Goal: Information Seeking & Learning: Find specific page/section

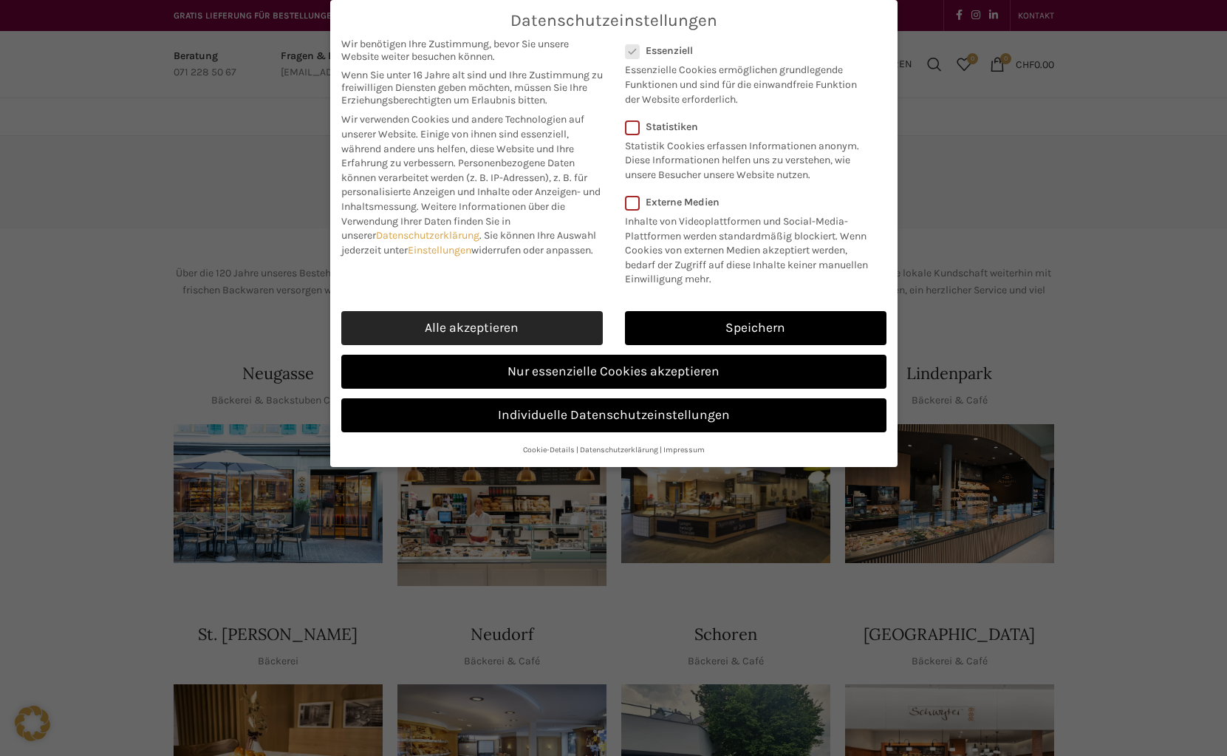
click at [500, 311] on link "Alle akzeptieren" at bounding box center [471, 328] width 261 height 34
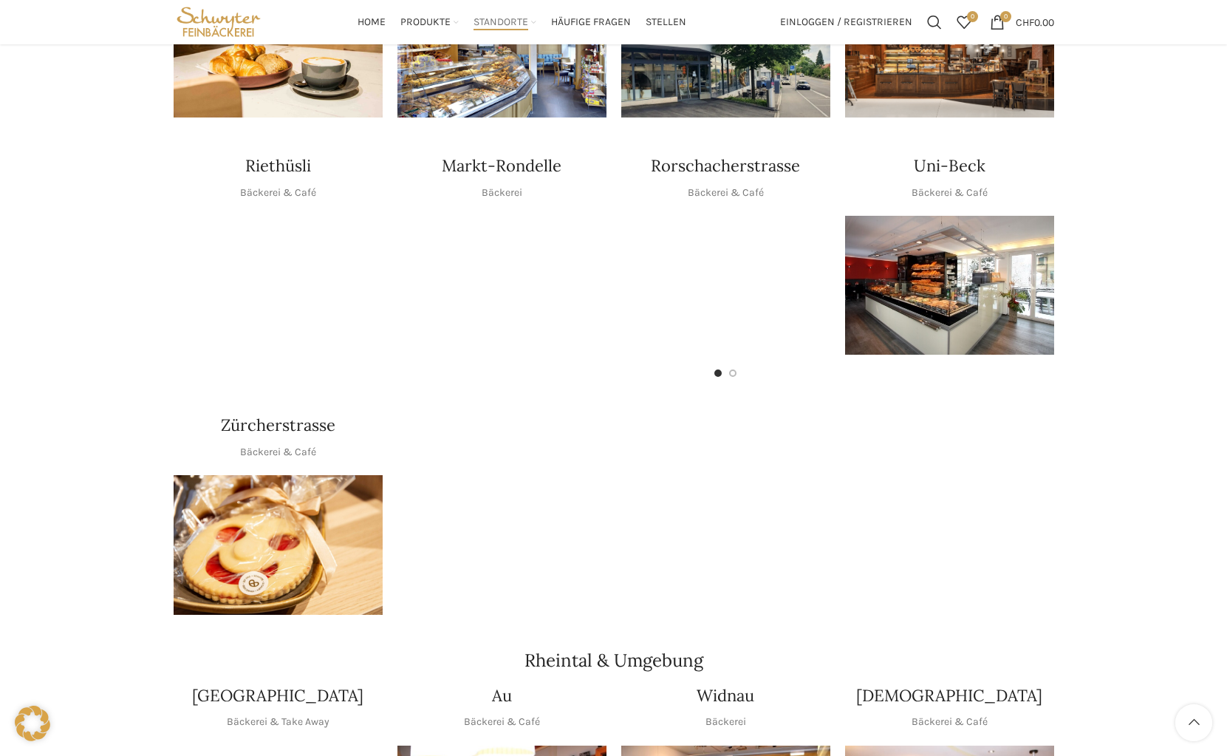
scroll to position [485, 0]
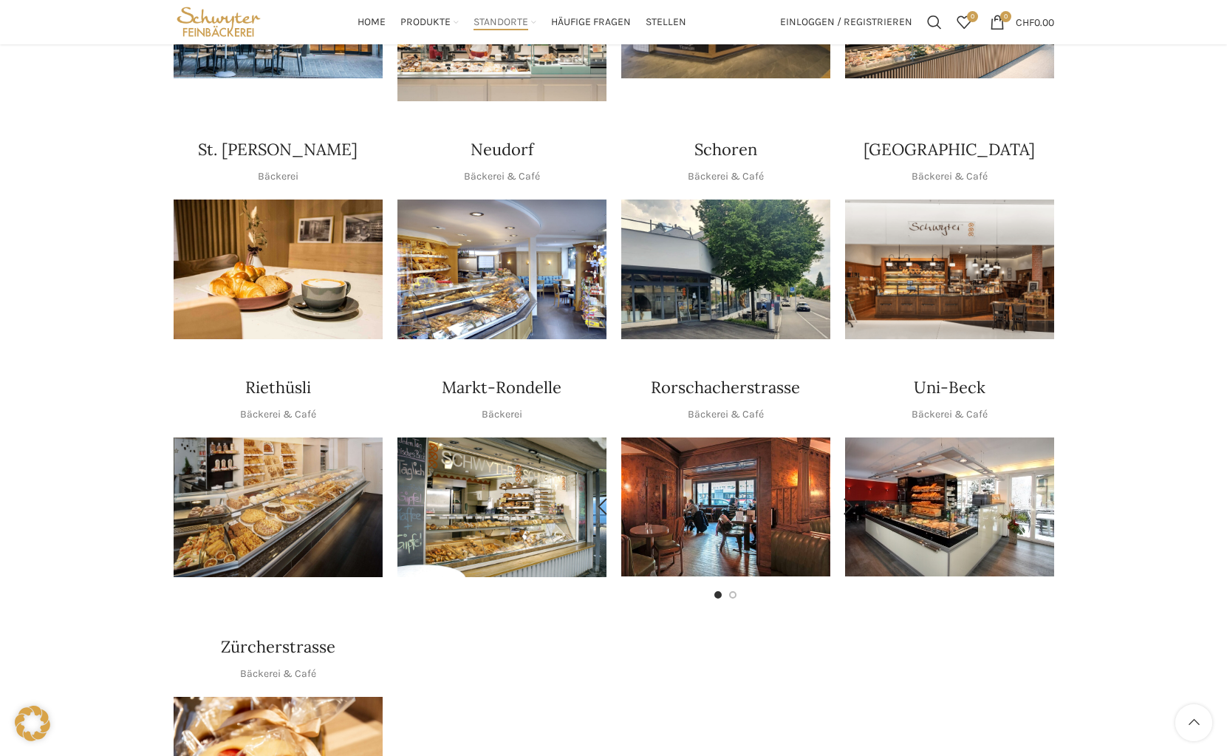
click at [717, 530] on img "1 / 2" at bounding box center [666, 506] width 209 height 139
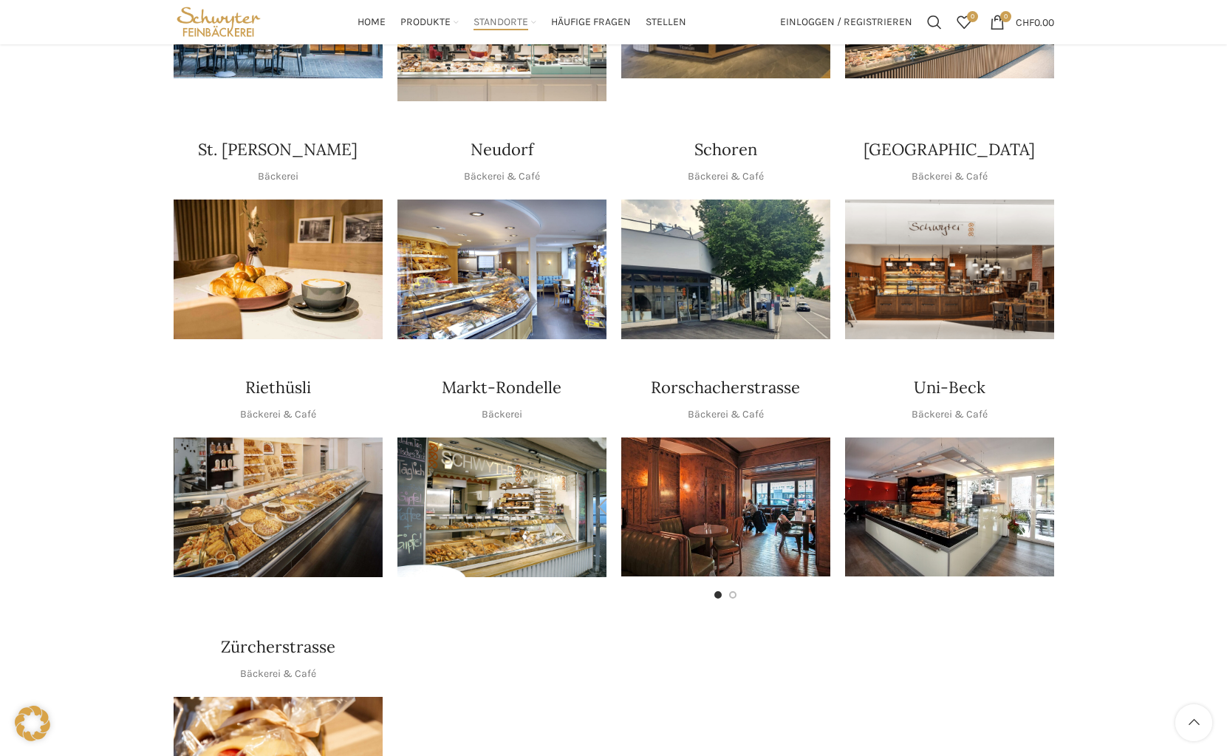
click at [547, 521] on div "Riethüsli Bäckerei & Café Markt-Rondelle Bäckerei Rorschacherstrasse Bäckerei &…" at bounding box center [613, 487] width 895 height 237
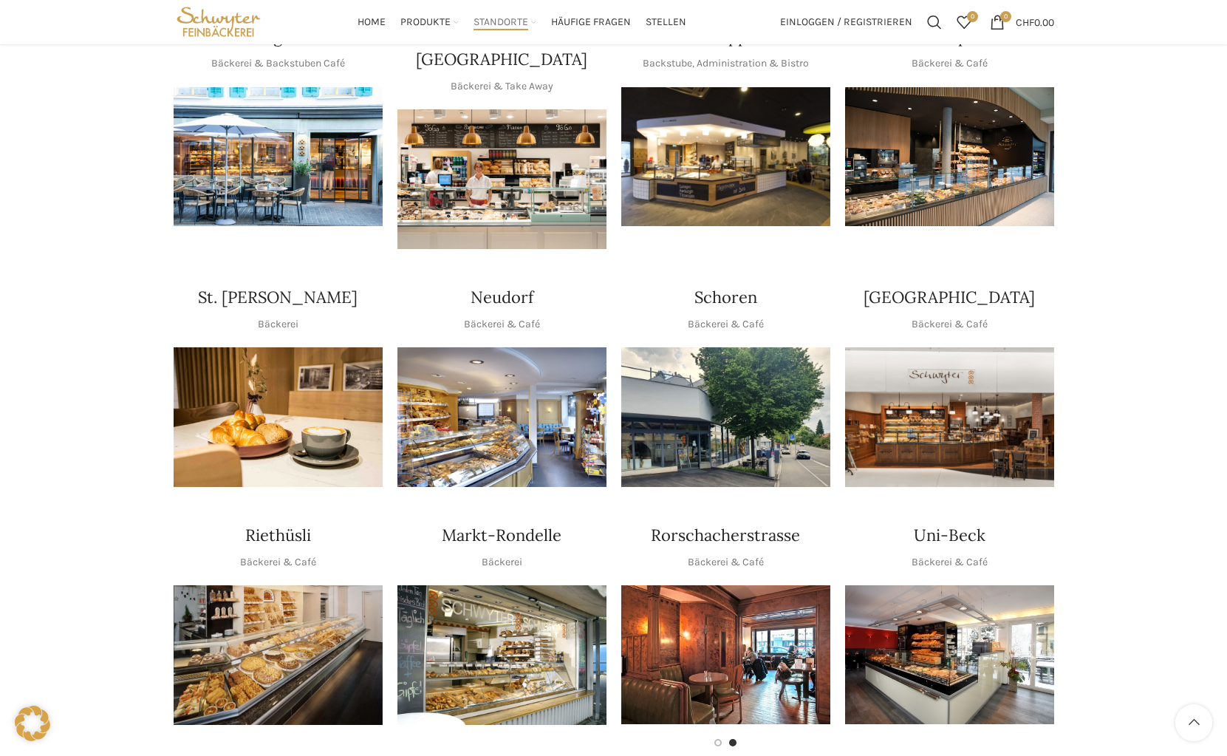
scroll to position [189, 0]
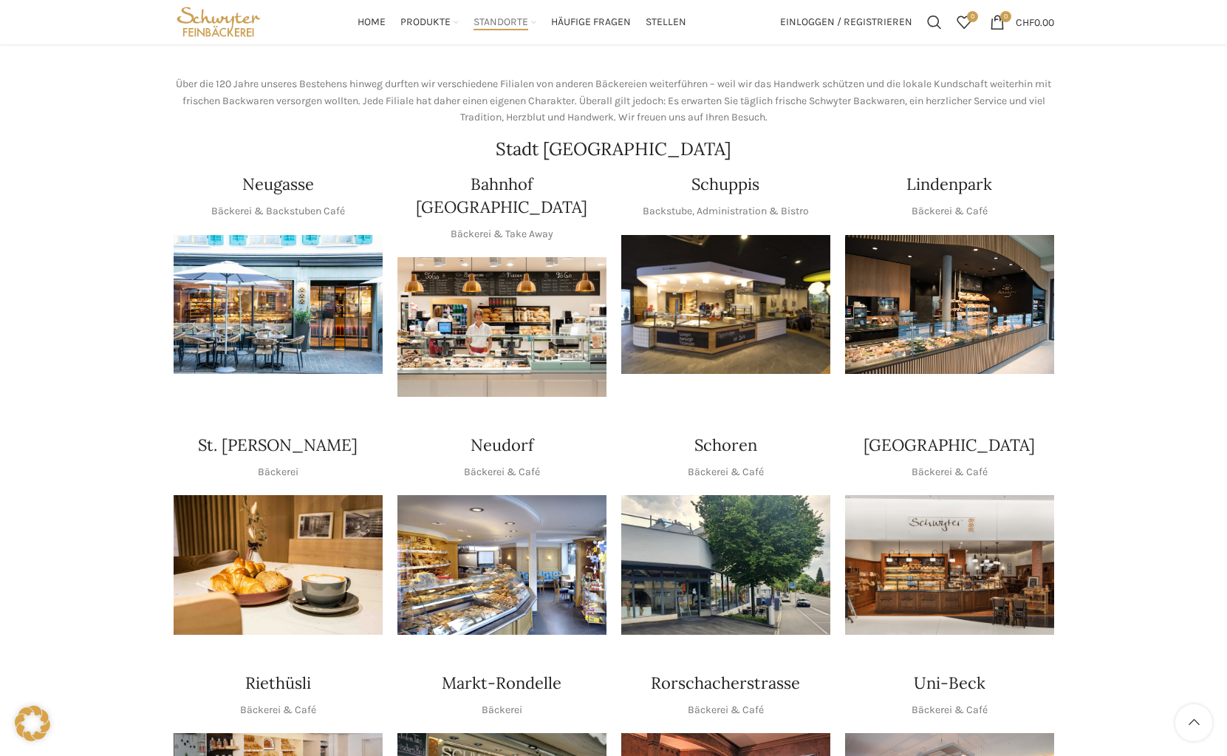
click at [993, 327] on img "1 / 1" at bounding box center [949, 305] width 209 height 140
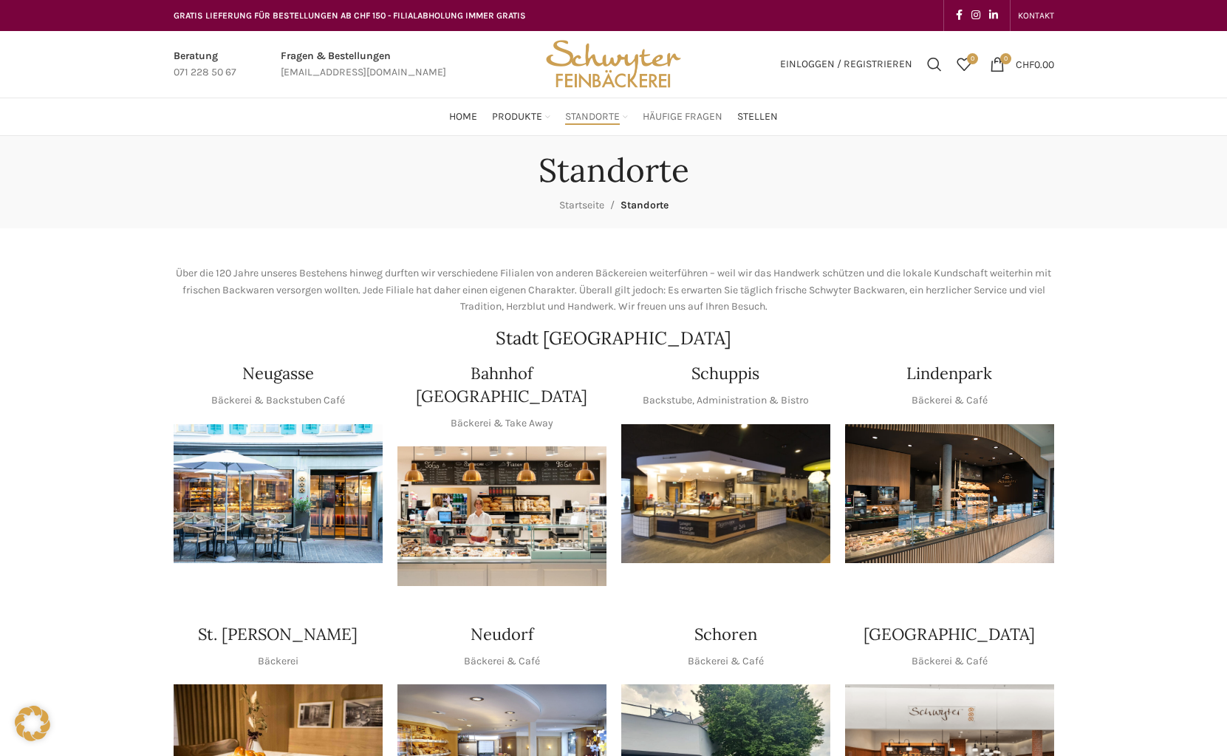
click at [691, 123] on span "Häufige Fragen" at bounding box center [683, 117] width 80 height 14
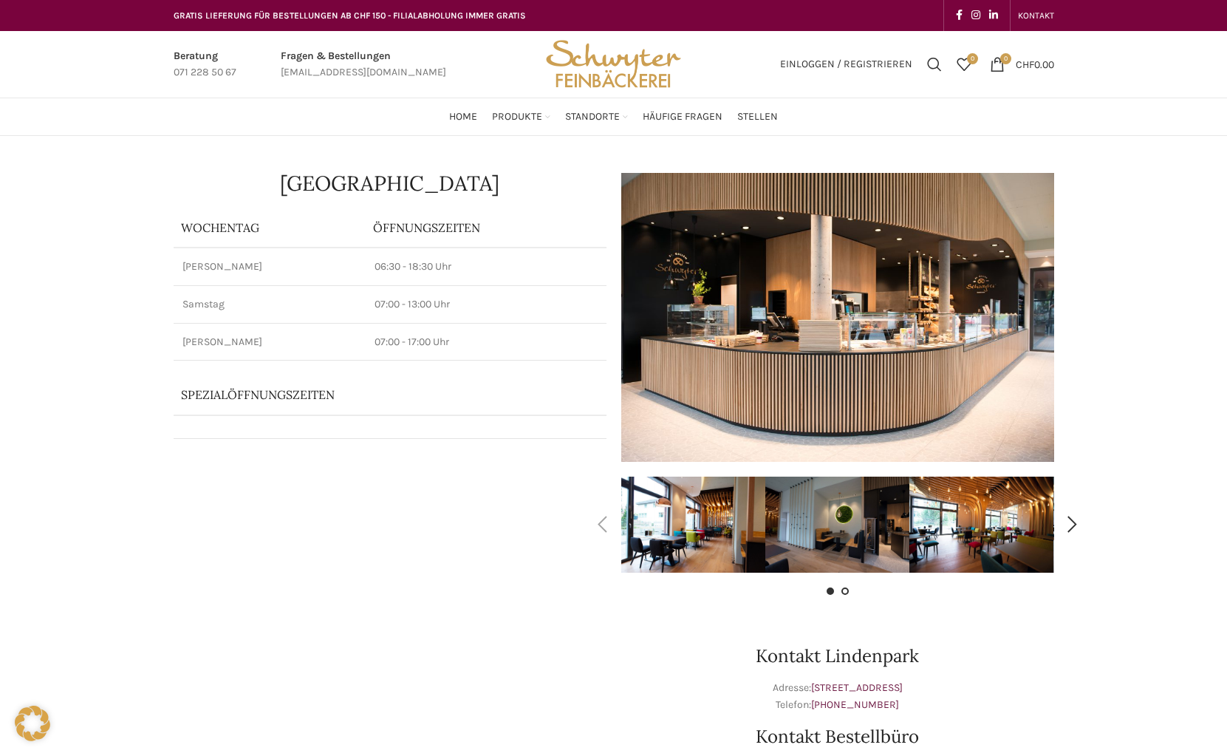
click at [844, 591] on span "Go to slide 2" at bounding box center [844, 590] width 7 height 7
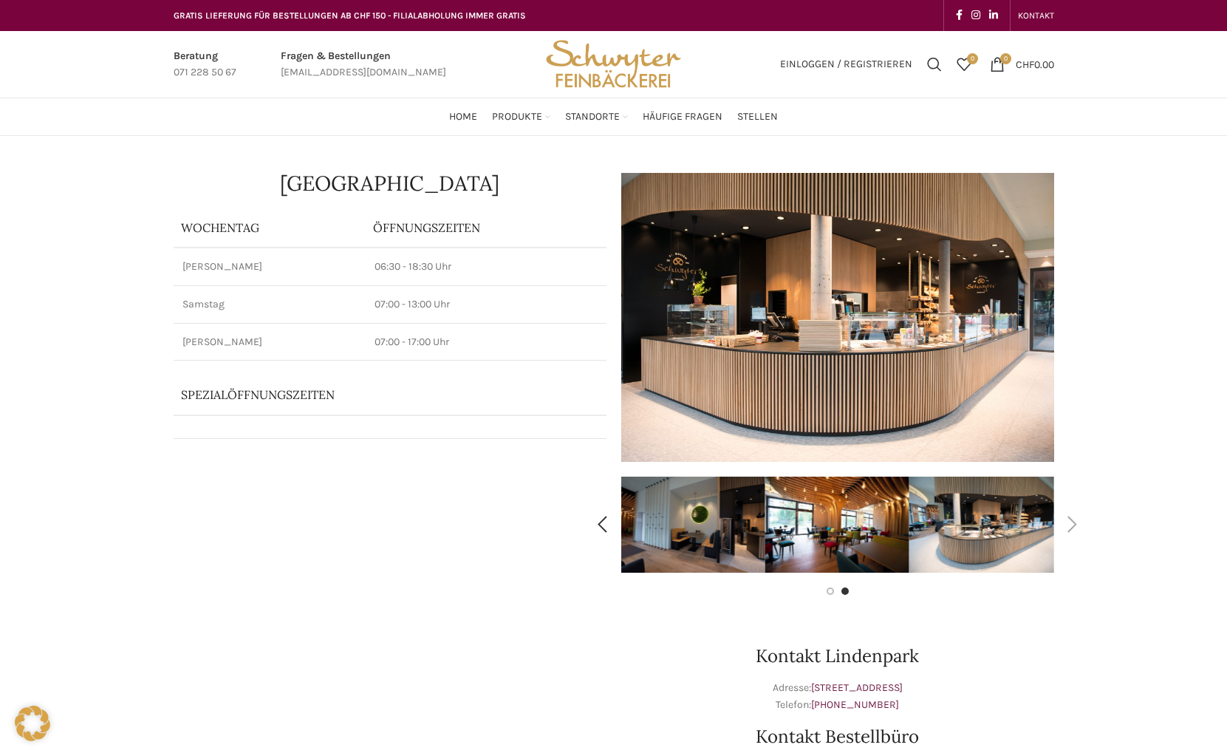
click at [844, 548] on img "3 / 4" at bounding box center [837, 524] width 144 height 96
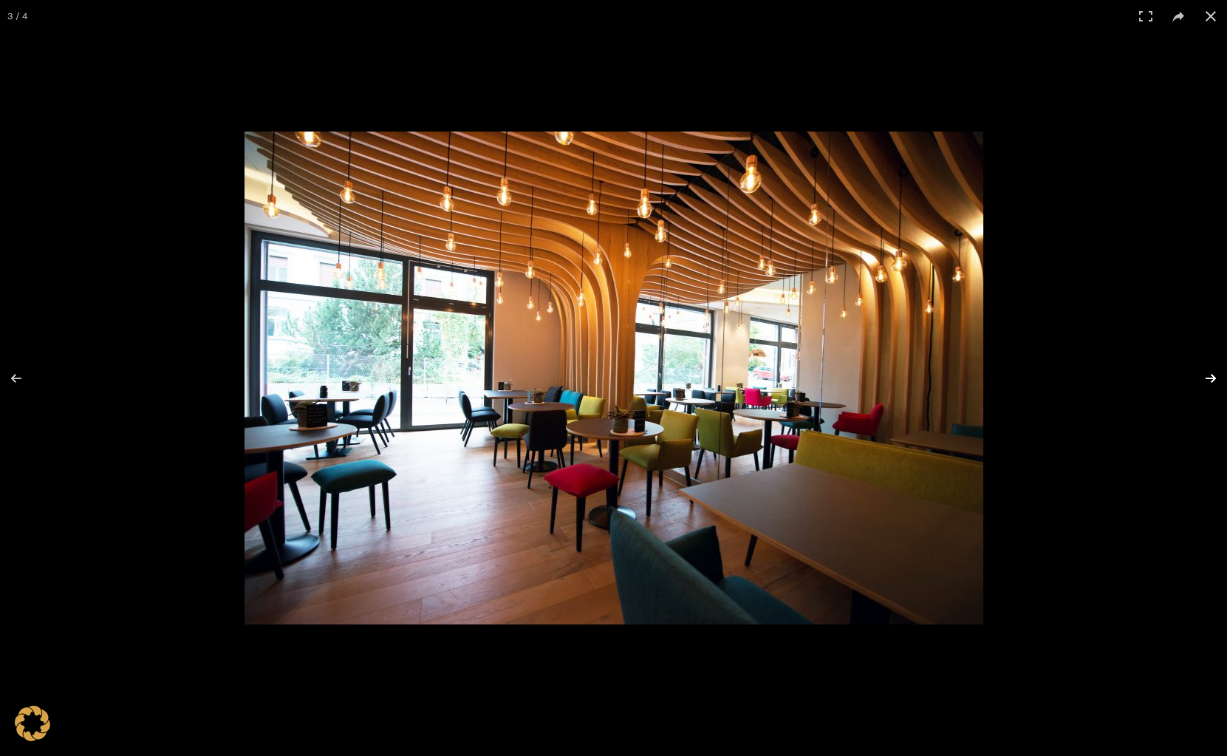
click at [1217, 381] on button at bounding box center [1201, 378] width 52 height 74
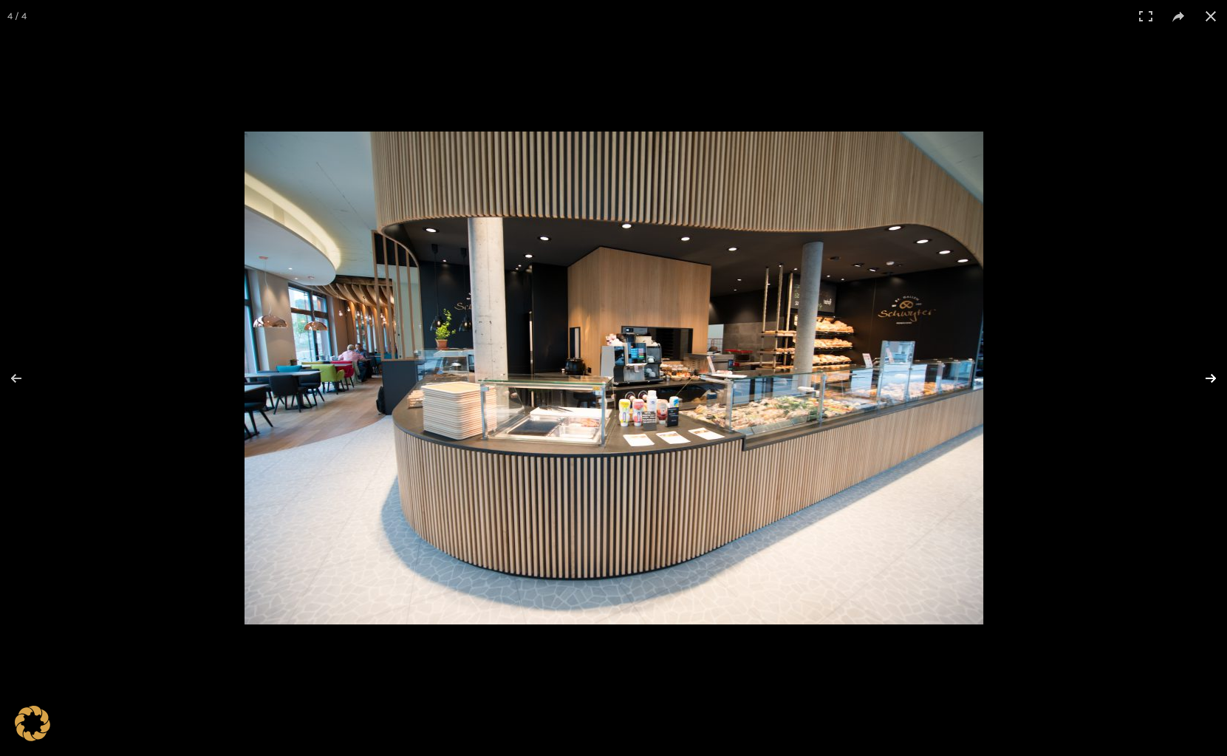
click at [1217, 381] on button at bounding box center [1201, 378] width 52 height 74
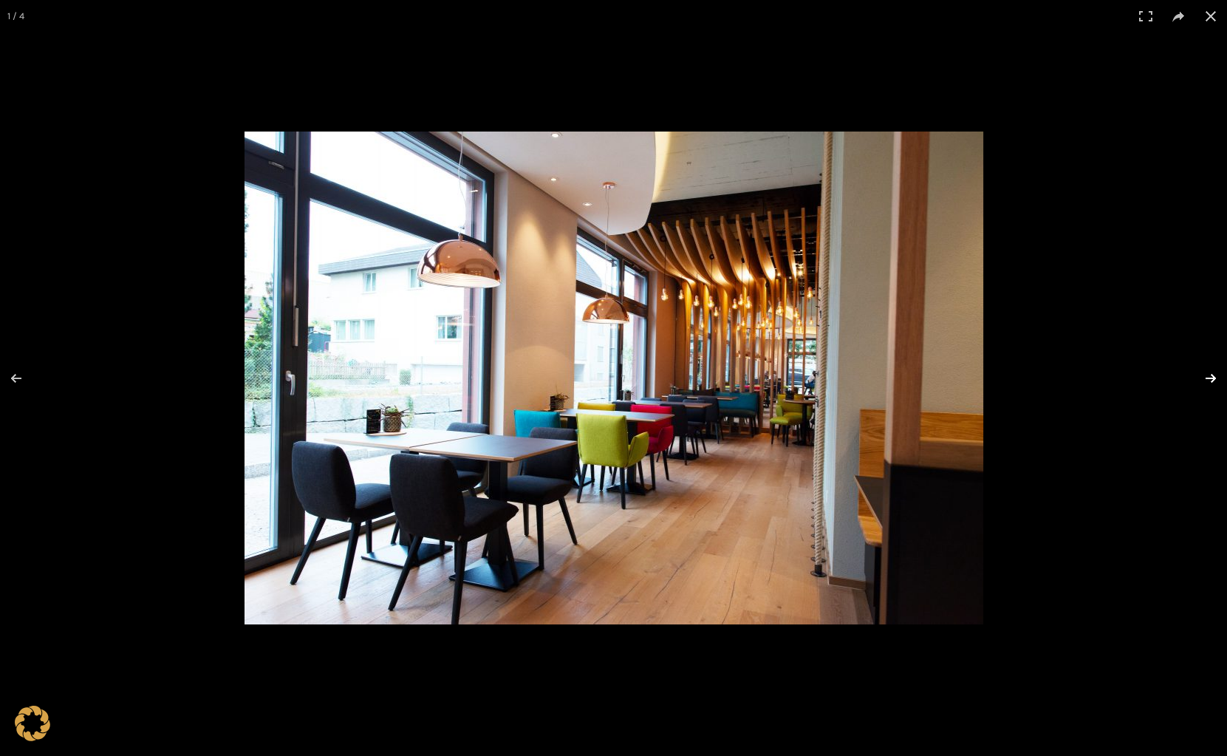
click at [1217, 381] on button at bounding box center [1201, 378] width 52 height 74
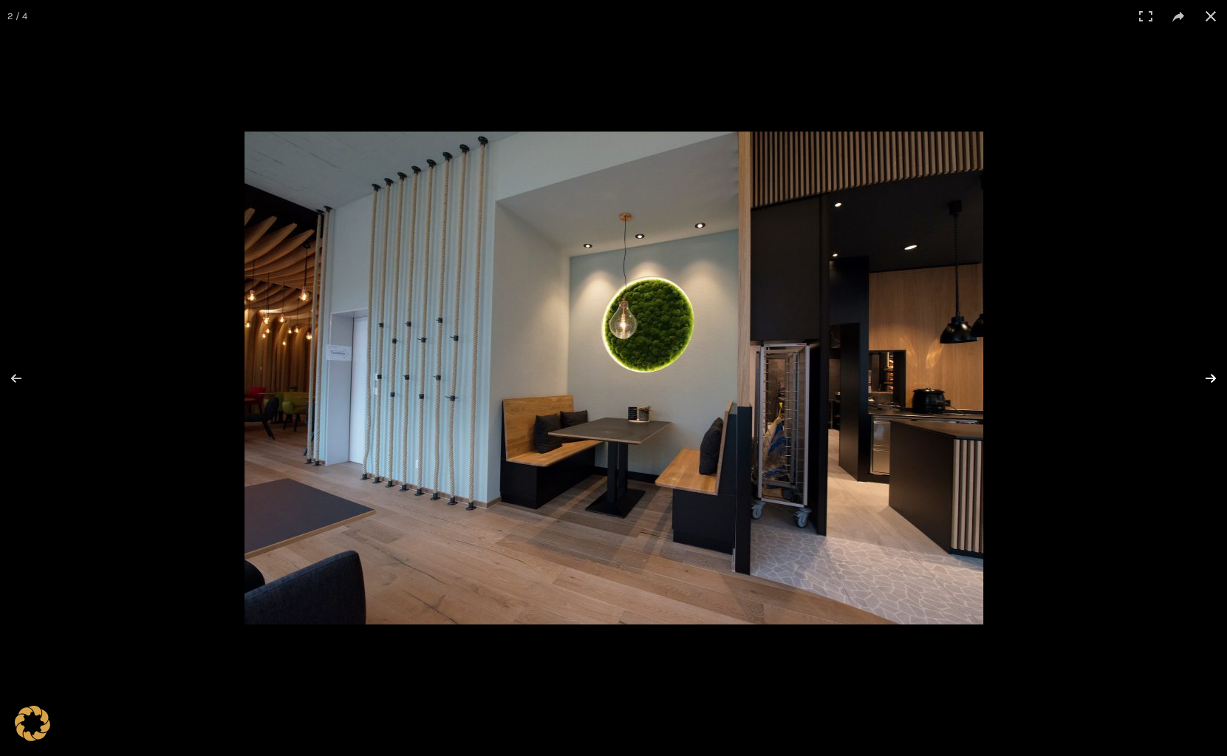
click at [1217, 381] on button at bounding box center [1201, 378] width 52 height 74
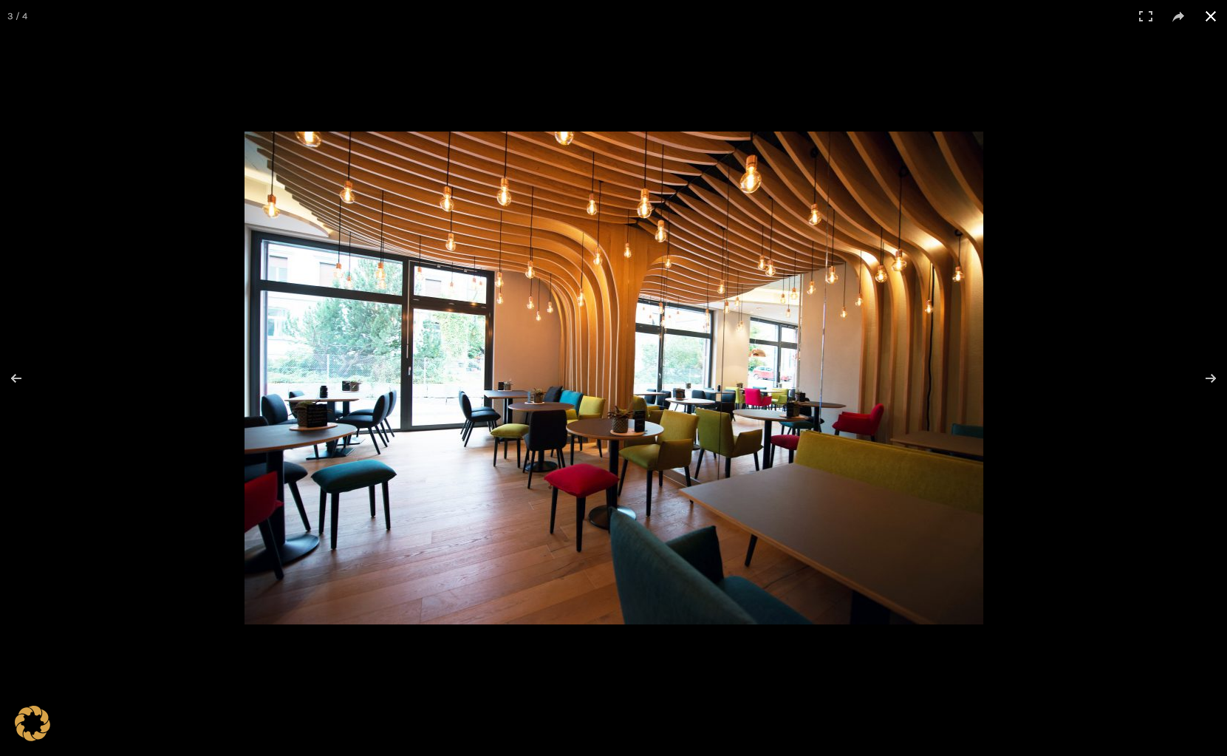
click at [1217, 10] on button at bounding box center [1210, 16] width 32 height 32
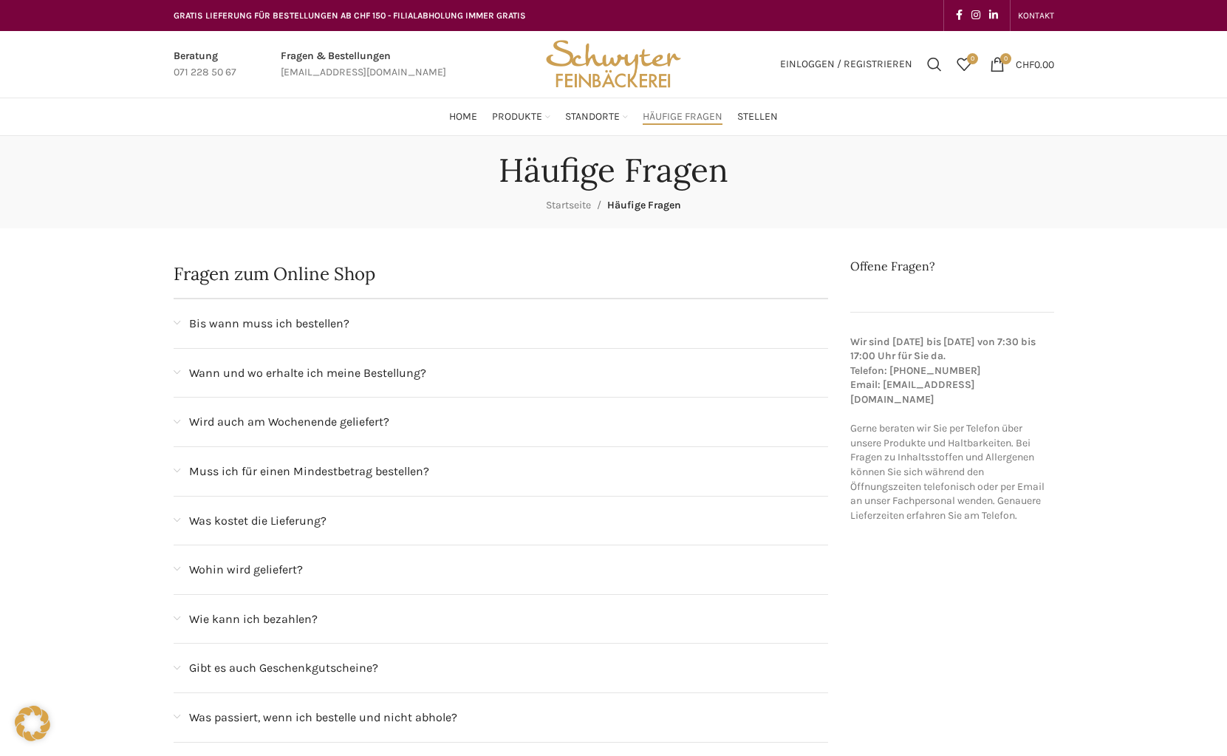
click at [251, 529] on span "Was kostet die Lieferung?" at bounding box center [257, 520] width 137 height 19
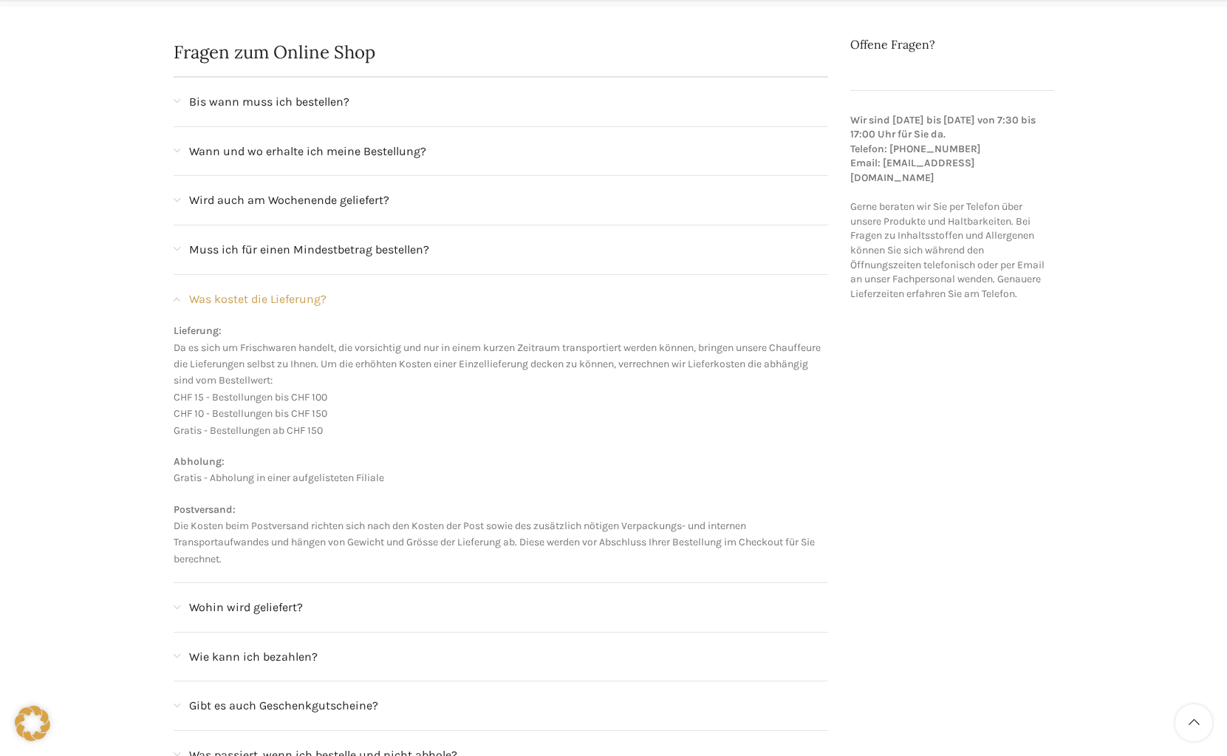
scroll to position [295, 0]
